Goal: Task Accomplishment & Management: Manage account settings

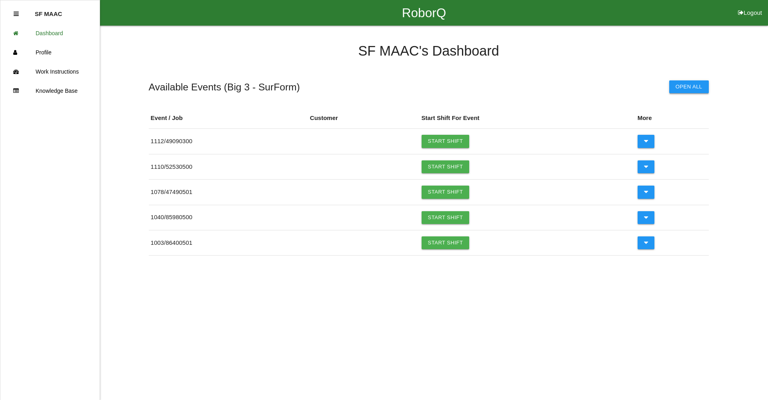
click at [685, 85] on button "Open All" at bounding box center [689, 86] width 40 height 13
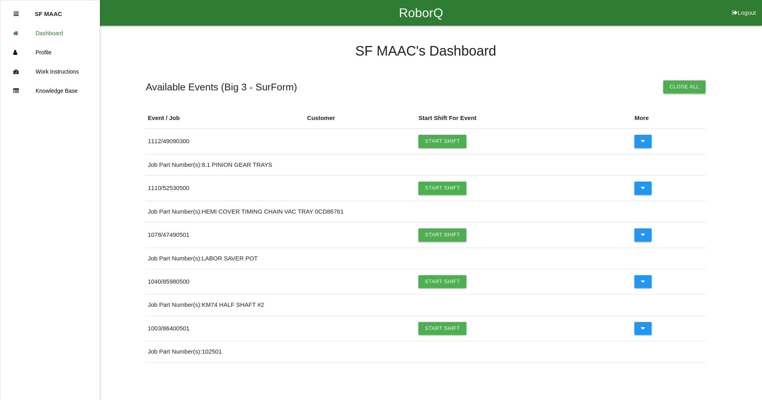
click at [678, 90] on button "Close All" at bounding box center [684, 86] width 43 height 13
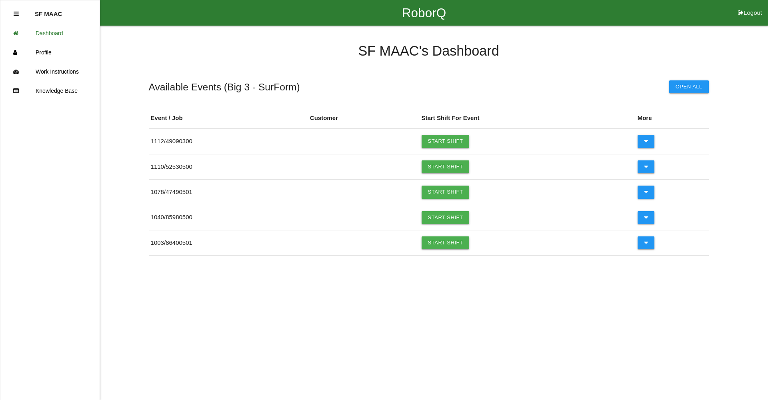
click at [755, 6] on button "Logout" at bounding box center [750, 3] width 36 height 6
select select "Worker"
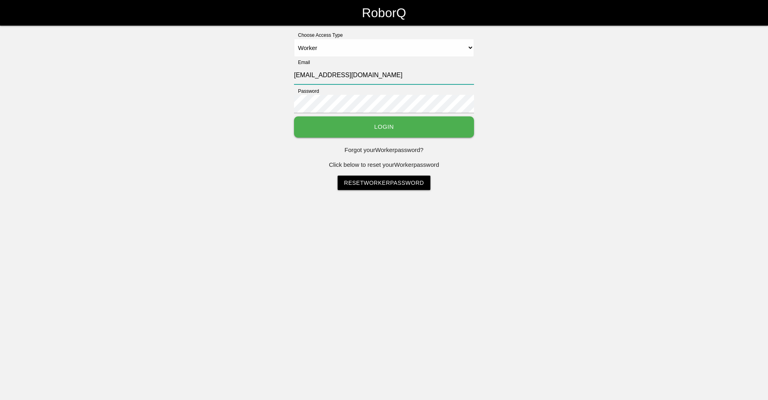
click at [314, 76] on input "[EMAIL_ADDRESS][DOMAIN_NAME]" at bounding box center [384, 75] width 180 height 18
type input "[EMAIL_ADDRESS][DOMAIN_NAME]"
click at [294, 116] on button "Login" at bounding box center [384, 126] width 180 height 21
